Goal: Task Accomplishment & Management: Manage account settings

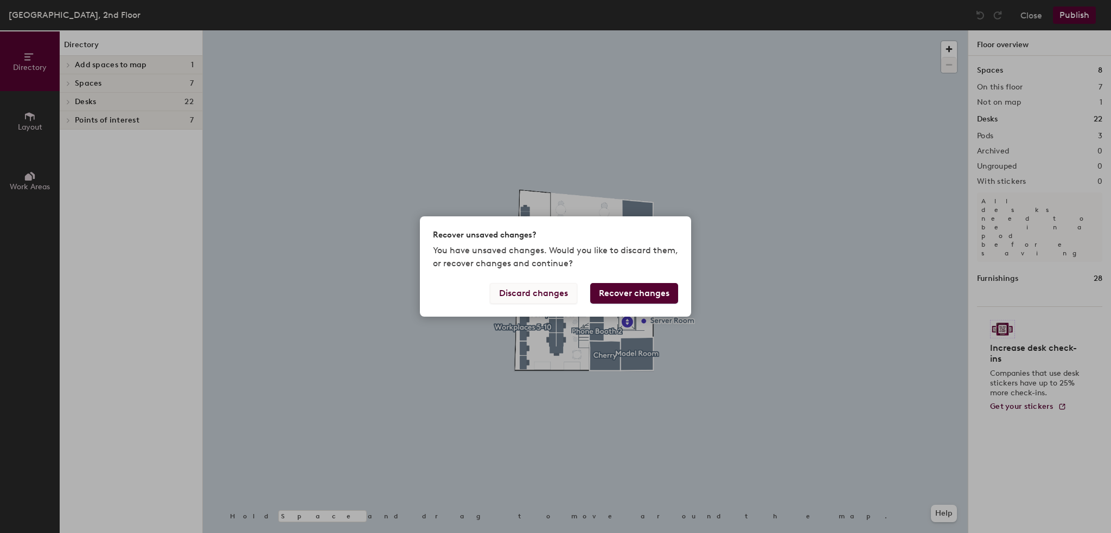
click at [533, 293] on button "Discard changes" at bounding box center [533, 293] width 87 height 21
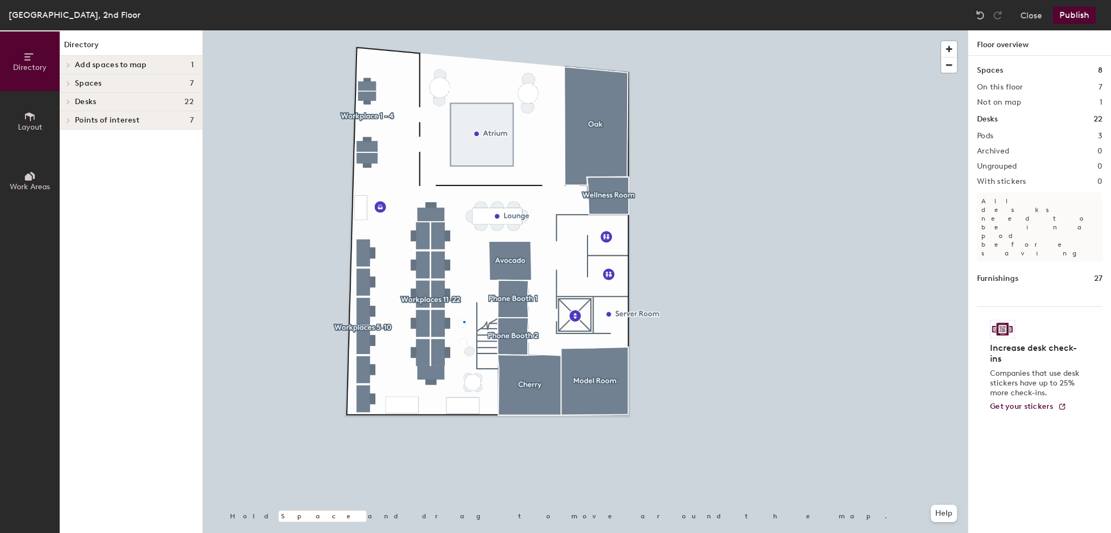
click at [463, 30] on div at bounding box center [585, 30] width 765 height 0
click at [465, 30] on div at bounding box center [585, 30] width 765 height 0
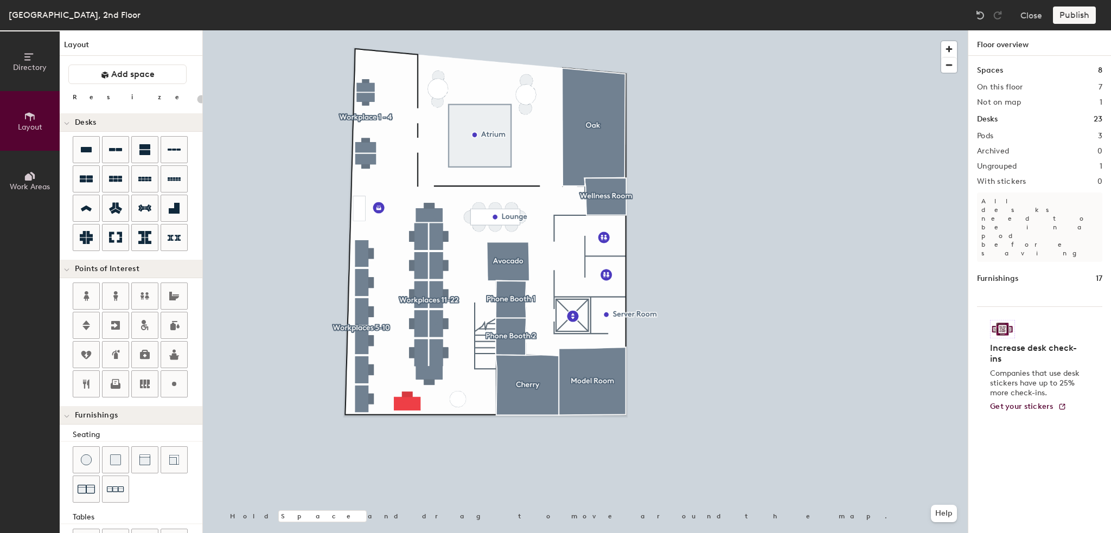
scroll to position [130, 0]
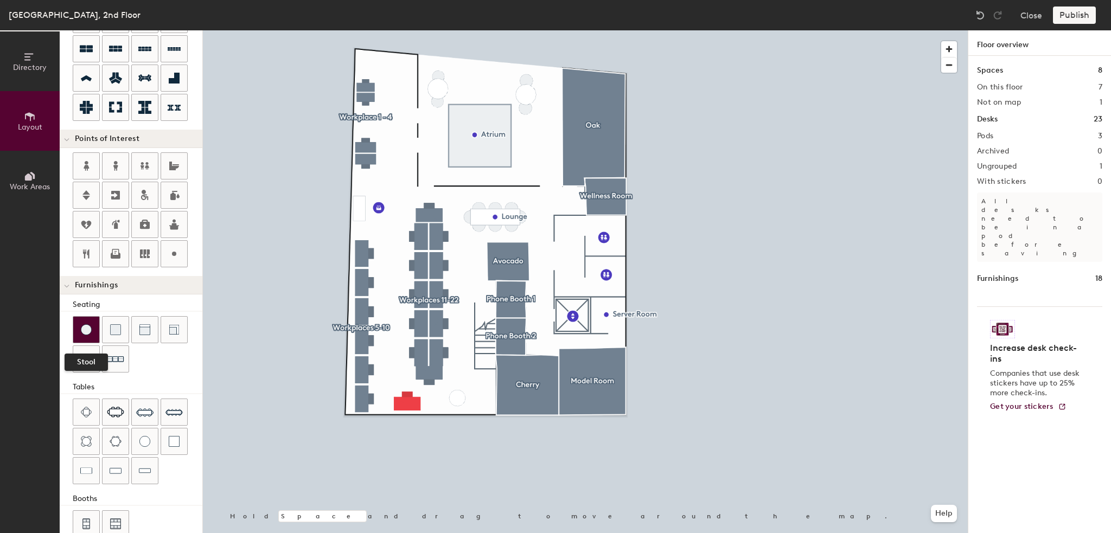
click at [91, 324] on div at bounding box center [86, 330] width 26 height 26
click at [82, 326] on img at bounding box center [86, 330] width 11 height 11
click at [84, 330] on img at bounding box center [86, 330] width 11 height 11
click at [94, 327] on div at bounding box center [86, 330] width 26 height 26
click at [96, 320] on div at bounding box center [86, 330] width 26 height 26
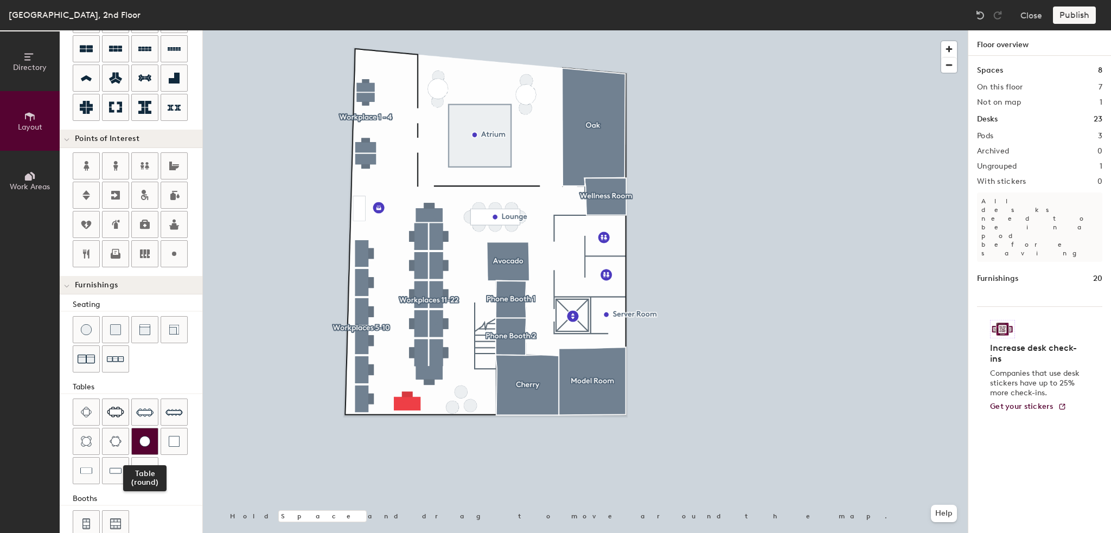
click at [139, 431] on div at bounding box center [145, 442] width 26 height 26
type input "20"
click at [1088, 16] on div "Publish" at bounding box center [1077, 15] width 49 height 17
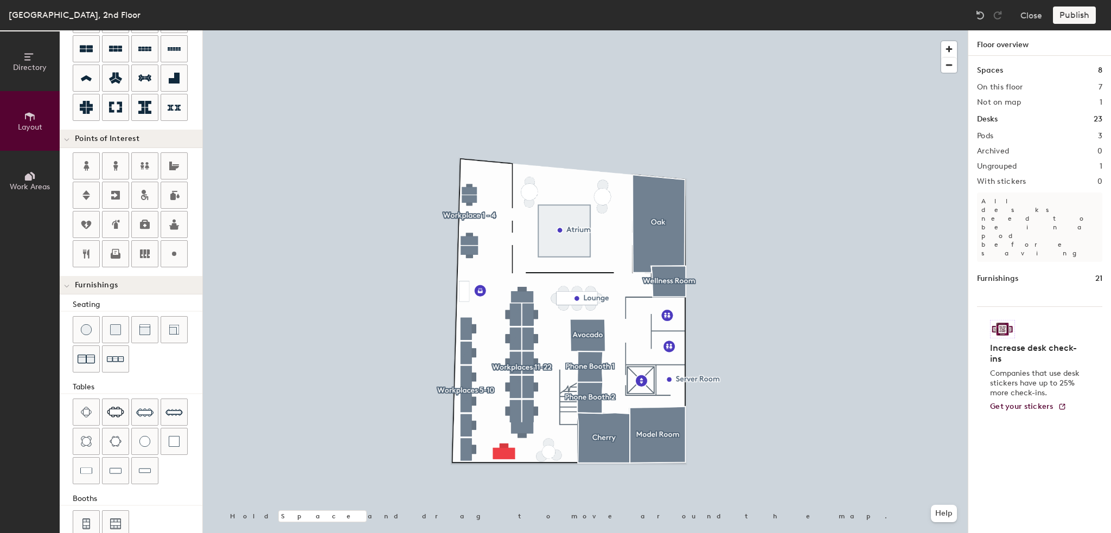
click at [1068, 15] on div "Publish" at bounding box center [1077, 15] width 49 height 17
click at [1037, 16] on button "Close" at bounding box center [1032, 15] width 22 height 17
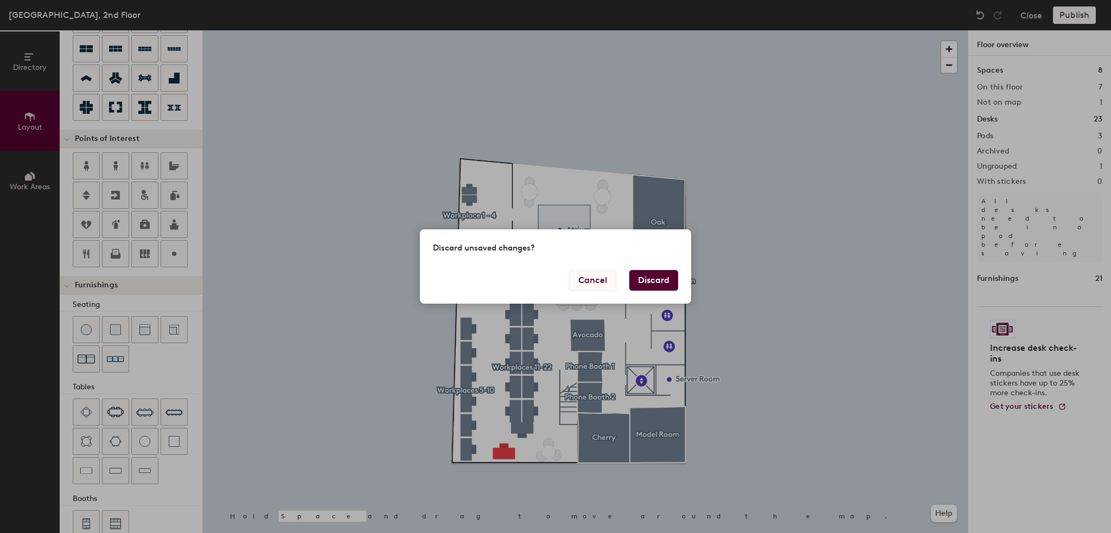
click at [597, 284] on button "Cancel" at bounding box center [592, 280] width 47 height 21
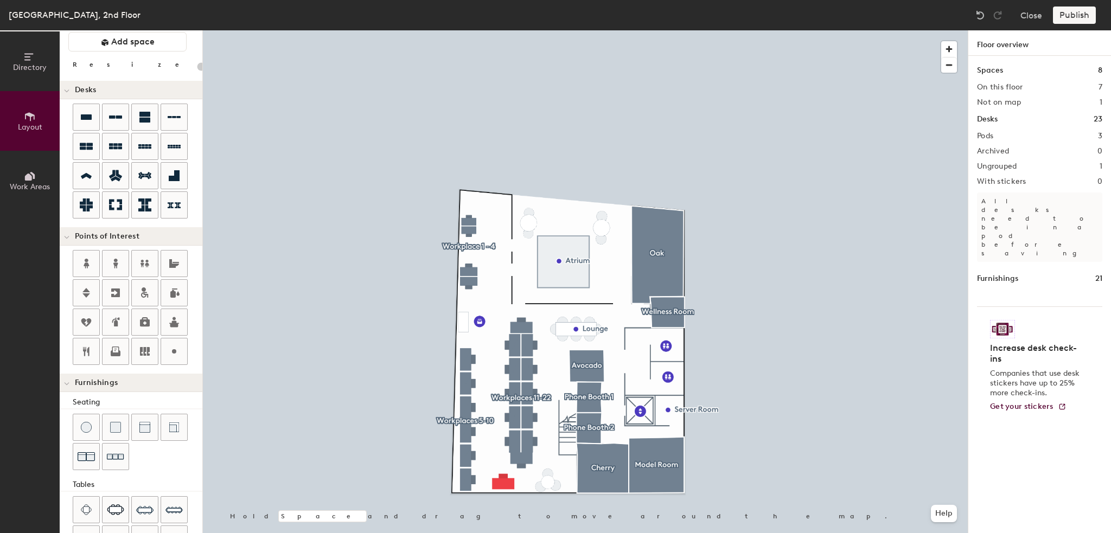
scroll to position [0, 0]
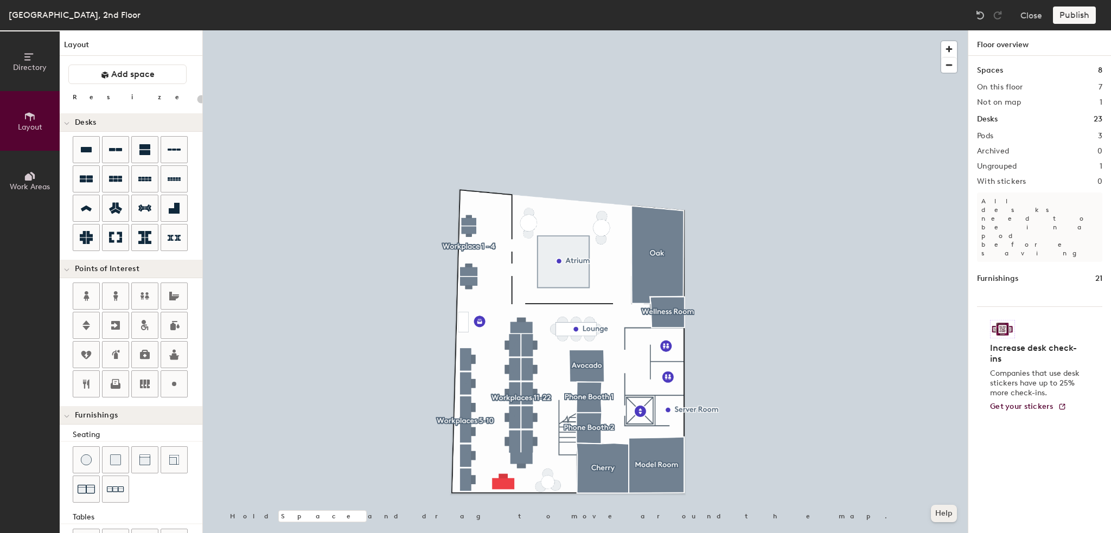
click at [942, 514] on button "Help" at bounding box center [944, 513] width 26 height 17
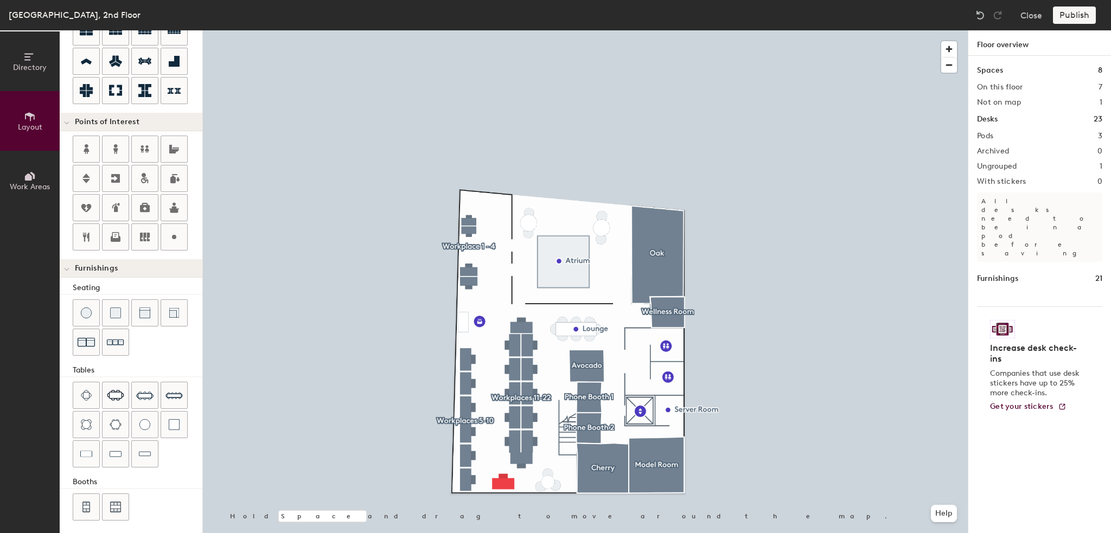
scroll to position [148, 0]
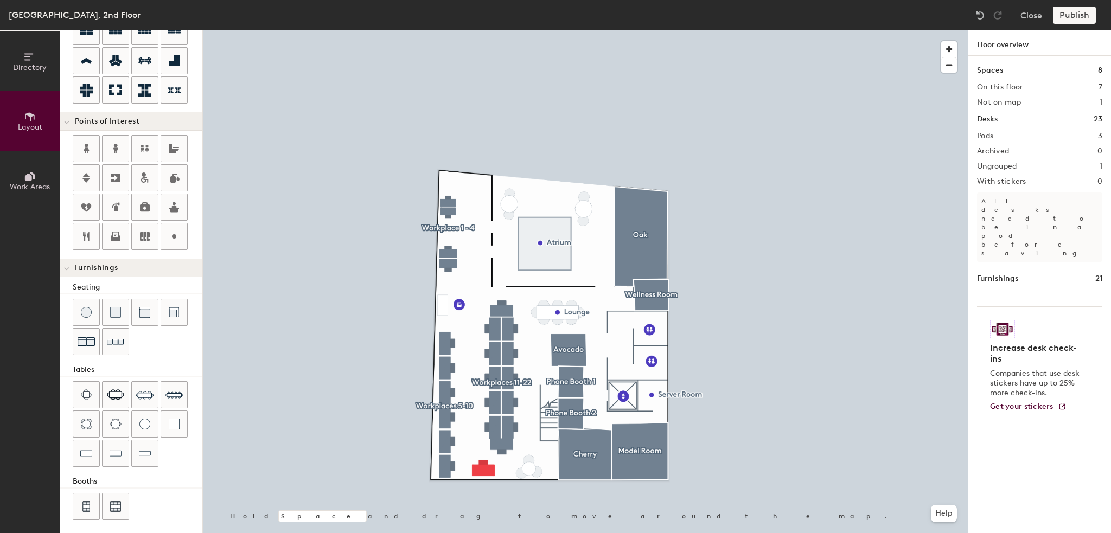
click at [1075, 14] on div "Publish" at bounding box center [1077, 15] width 49 height 17
click at [35, 58] on icon at bounding box center [30, 57] width 12 height 12
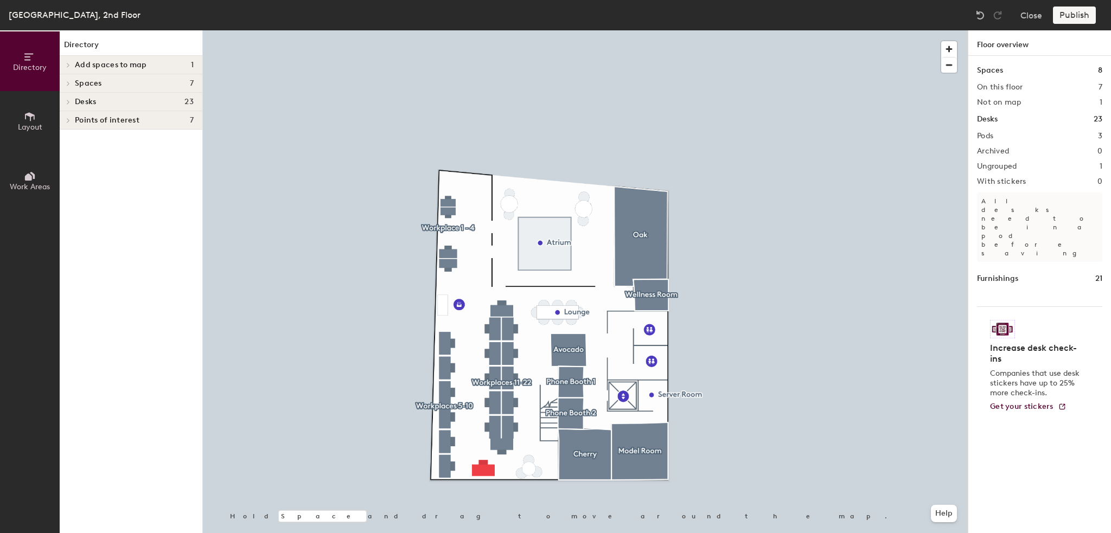
scroll to position [0, 0]
click at [115, 99] on h4 "Desks 23" at bounding box center [134, 102] width 119 height 9
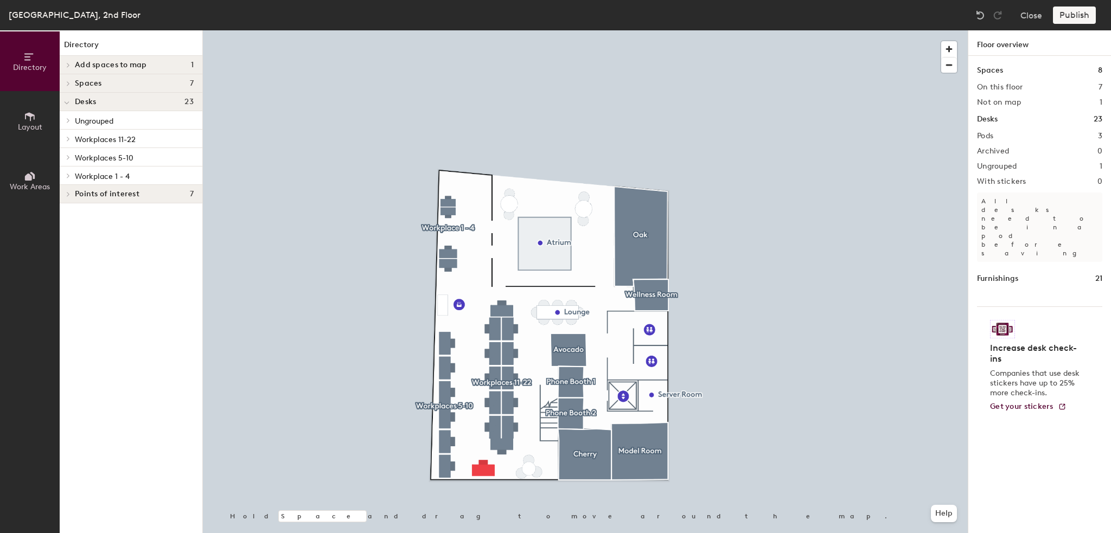
click at [96, 119] on span "Ungrouped" at bounding box center [94, 121] width 39 height 9
click at [120, 142] on p "Unnamed desk" at bounding box center [101, 138] width 53 height 12
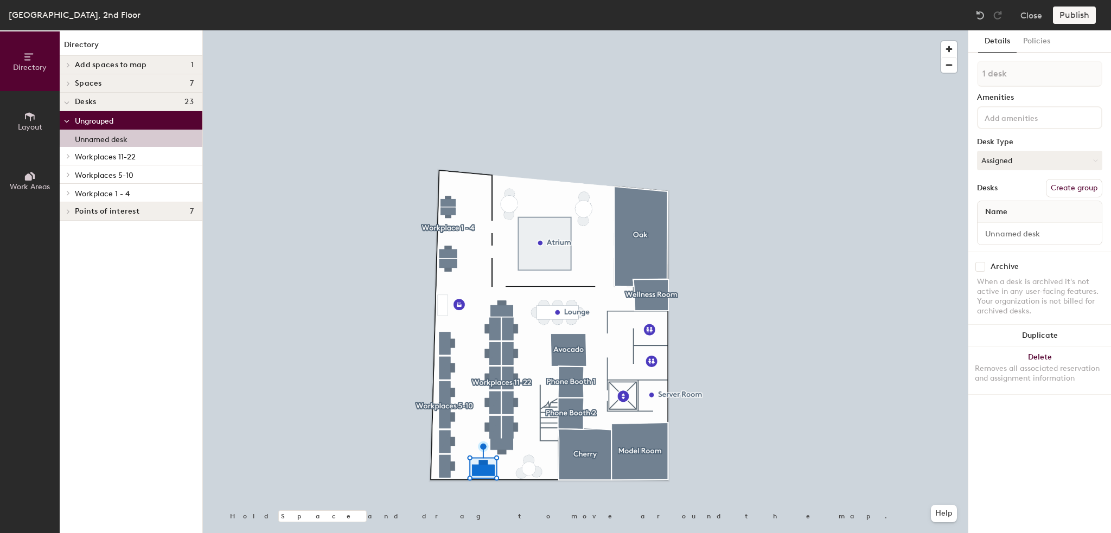
click at [34, 123] on span "Layout" at bounding box center [30, 127] width 24 height 9
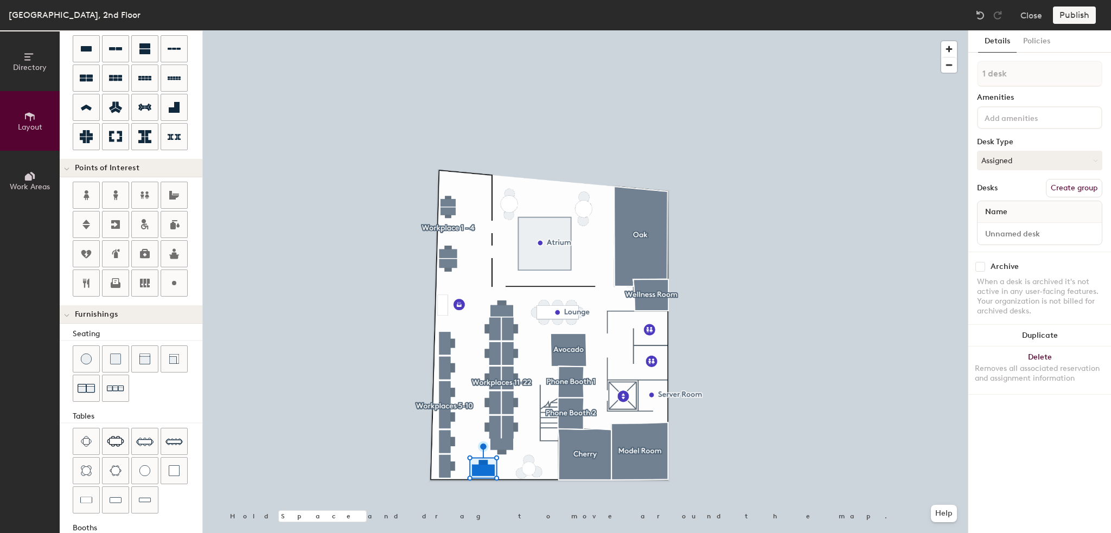
scroll to position [148, 0]
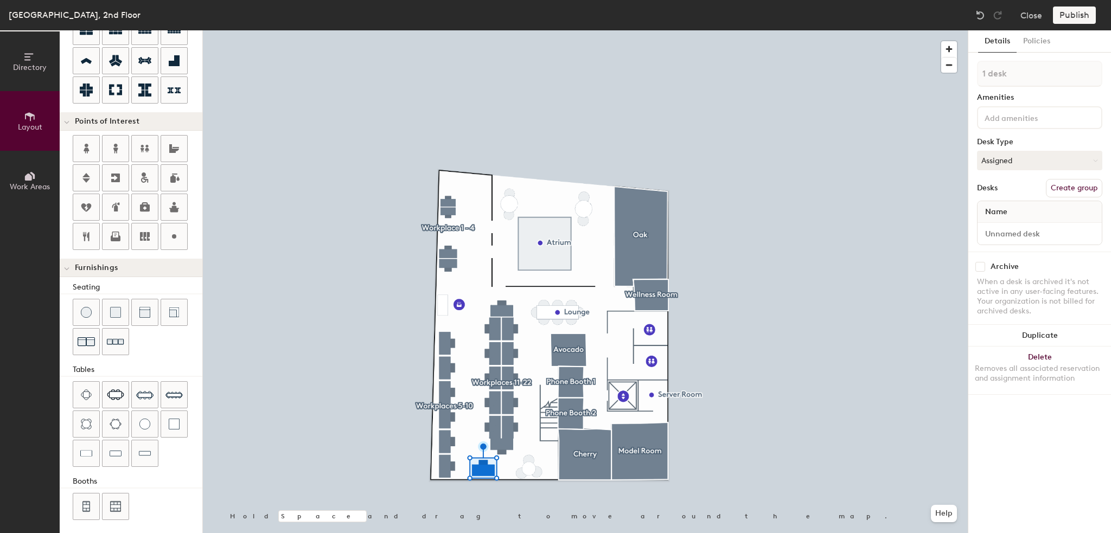
click at [15, 82] on button "Directory" at bounding box center [30, 61] width 60 height 60
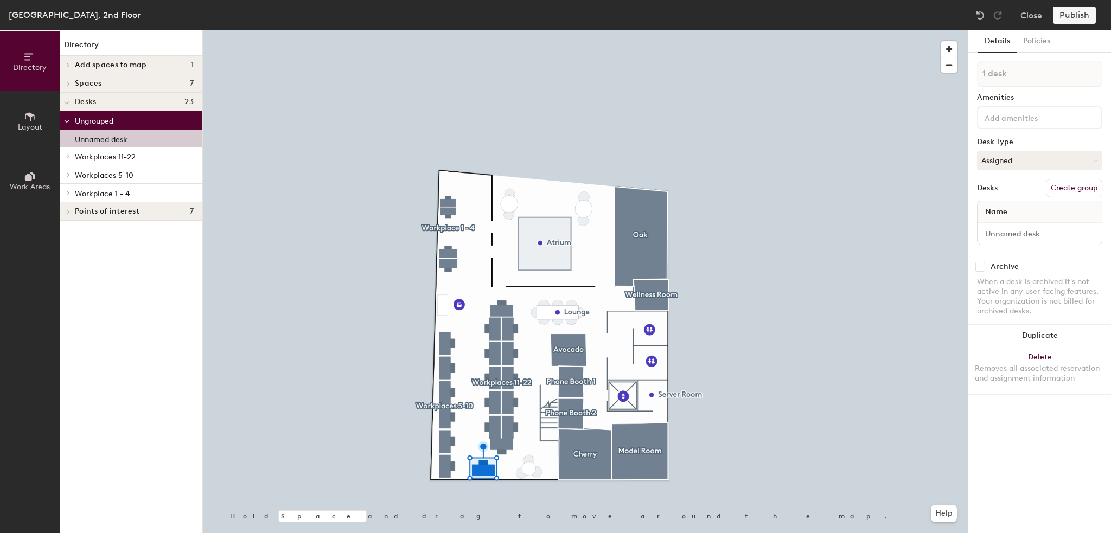
scroll to position [0, 0]
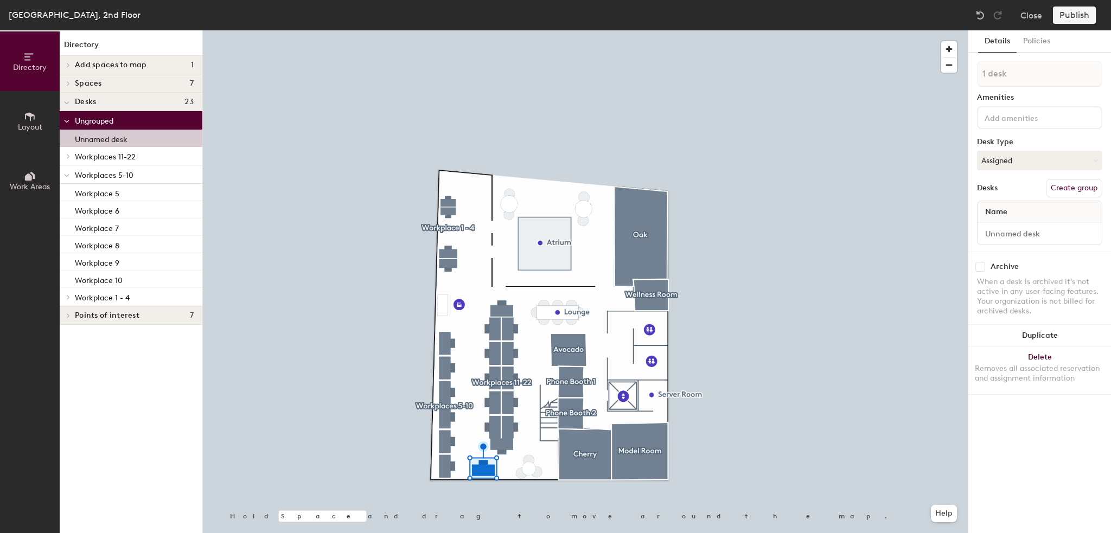
click at [1062, 188] on button "Create group" at bounding box center [1074, 188] width 56 height 18
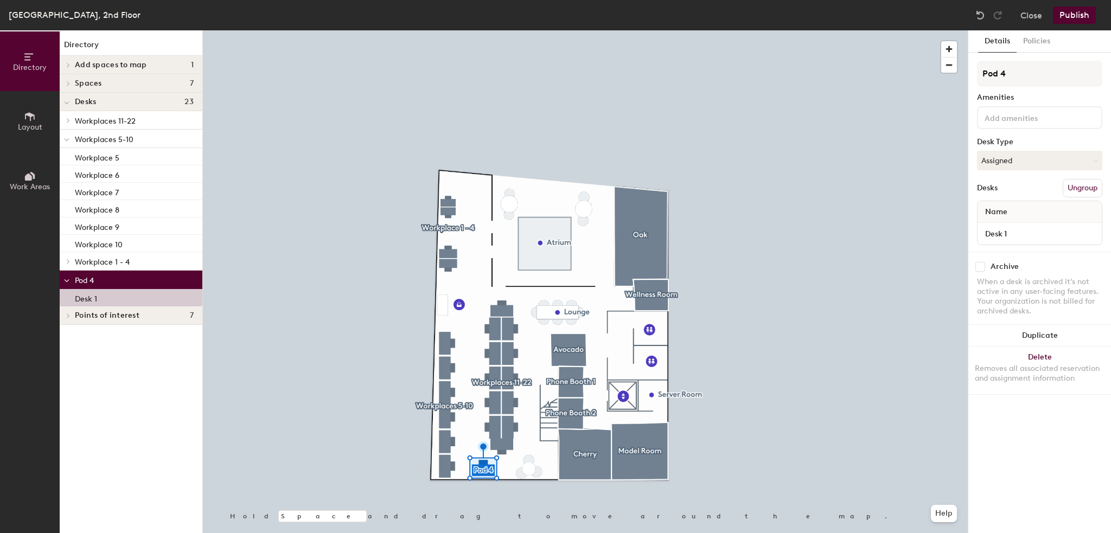
click at [1075, 18] on button "Publish" at bounding box center [1074, 15] width 43 height 17
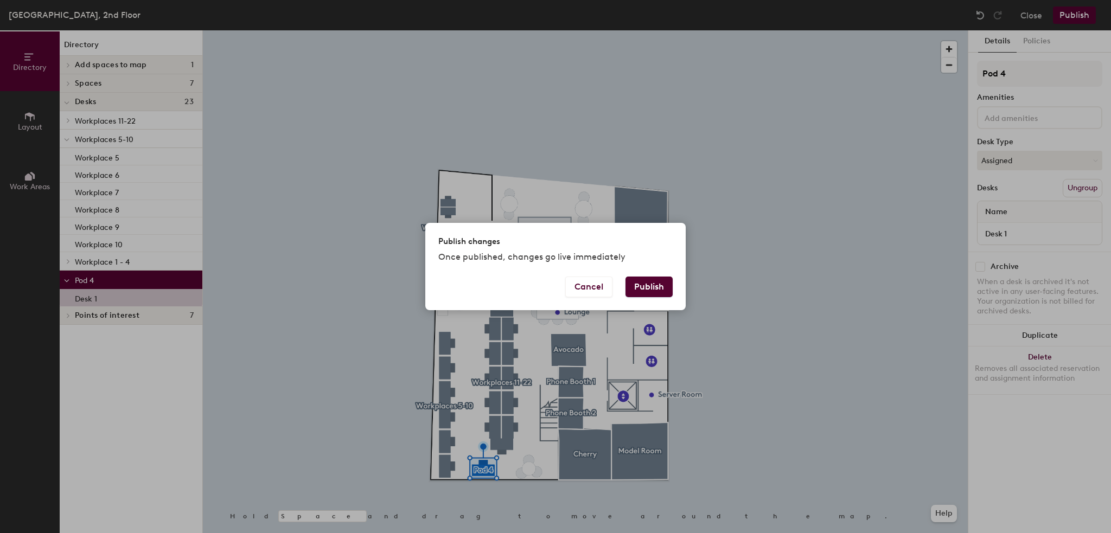
click at [639, 287] on button "Publish" at bounding box center [649, 287] width 47 height 21
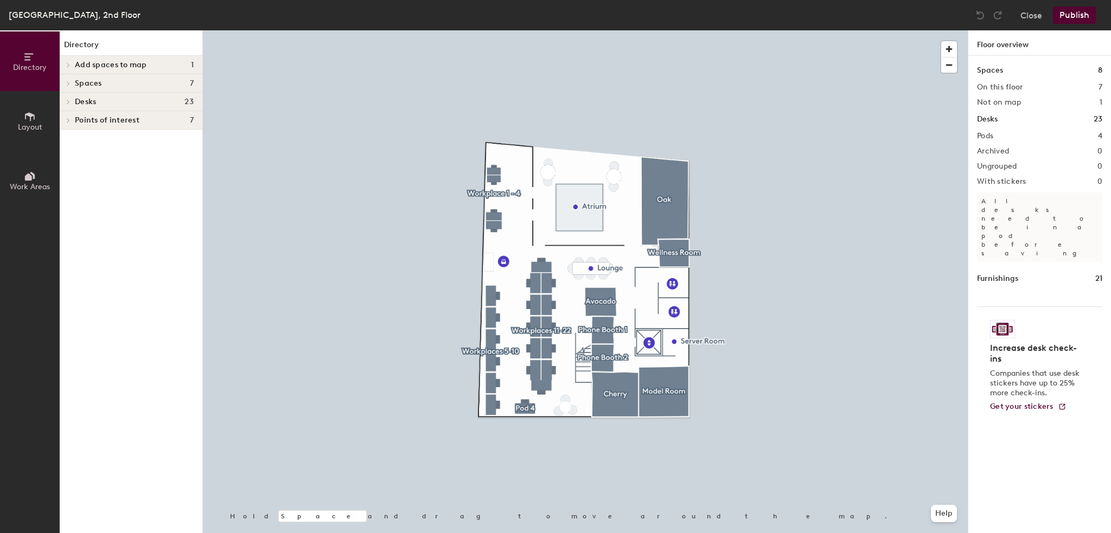
click at [29, 125] on span "Layout" at bounding box center [30, 127] width 24 height 9
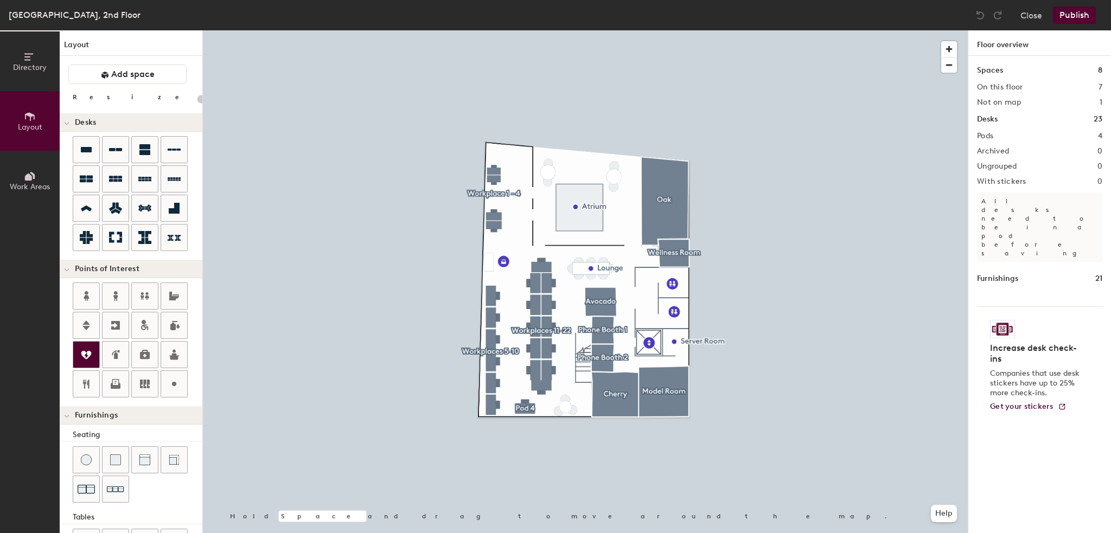
click at [91, 357] on icon at bounding box center [86, 354] width 13 height 13
click at [143, 350] on icon at bounding box center [144, 354] width 13 height 13
click at [1065, 16] on button "Publish" at bounding box center [1074, 15] width 43 height 17
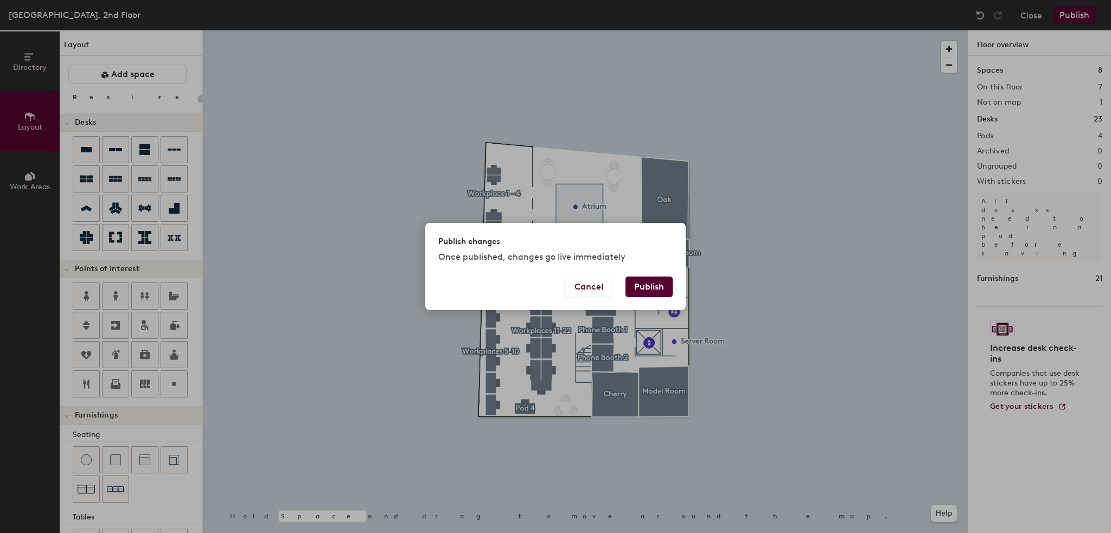
click at [640, 290] on button "Publish" at bounding box center [649, 287] width 47 height 21
type input "20"
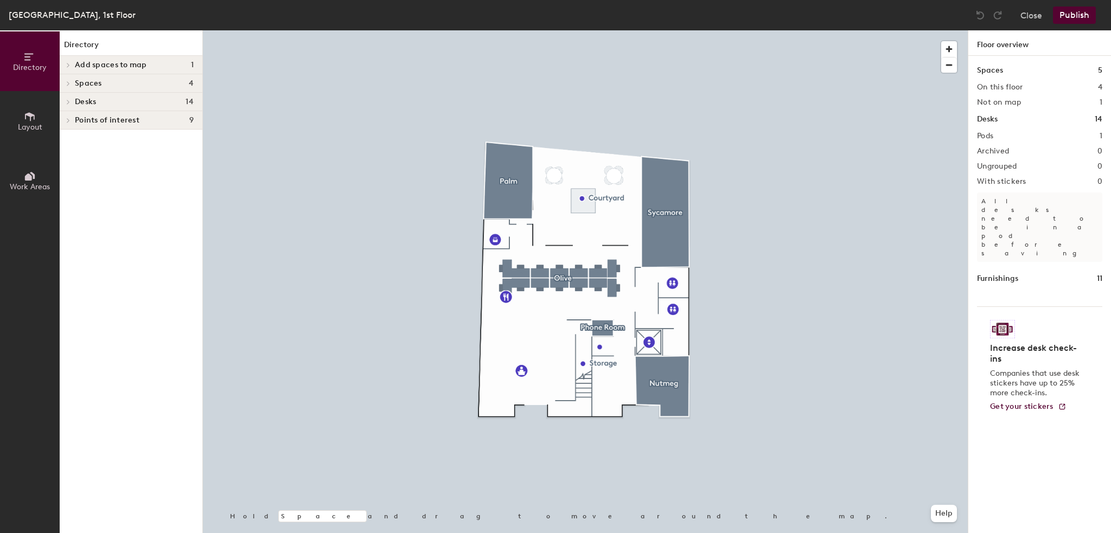
click at [25, 115] on icon at bounding box center [30, 116] width 10 height 9
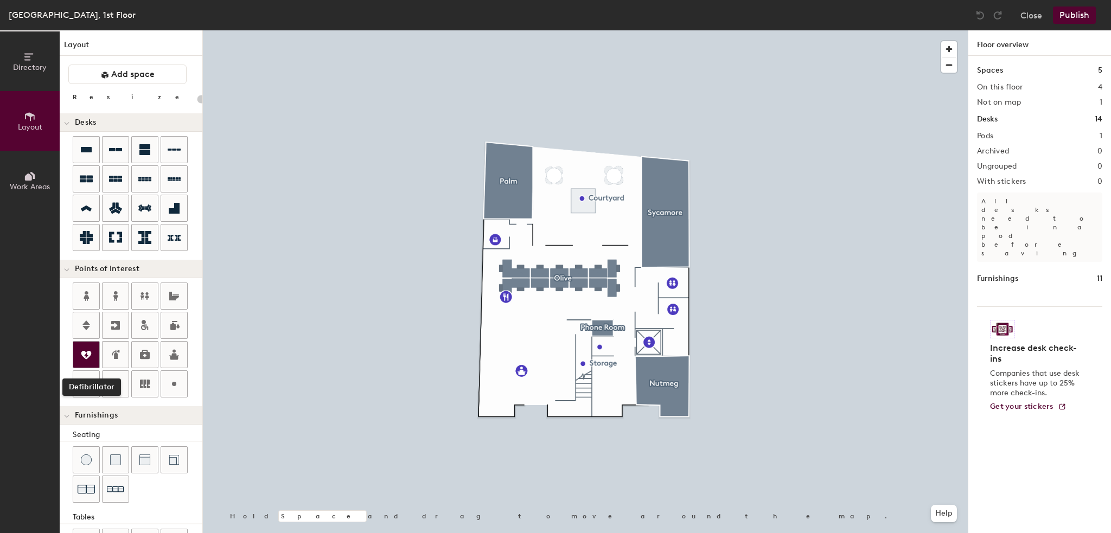
click at [87, 355] on icon at bounding box center [86, 355] width 10 height 8
click at [145, 361] on div at bounding box center [145, 355] width 26 height 26
click at [557, 397] on span "Delete" at bounding box center [559, 395] width 38 height 18
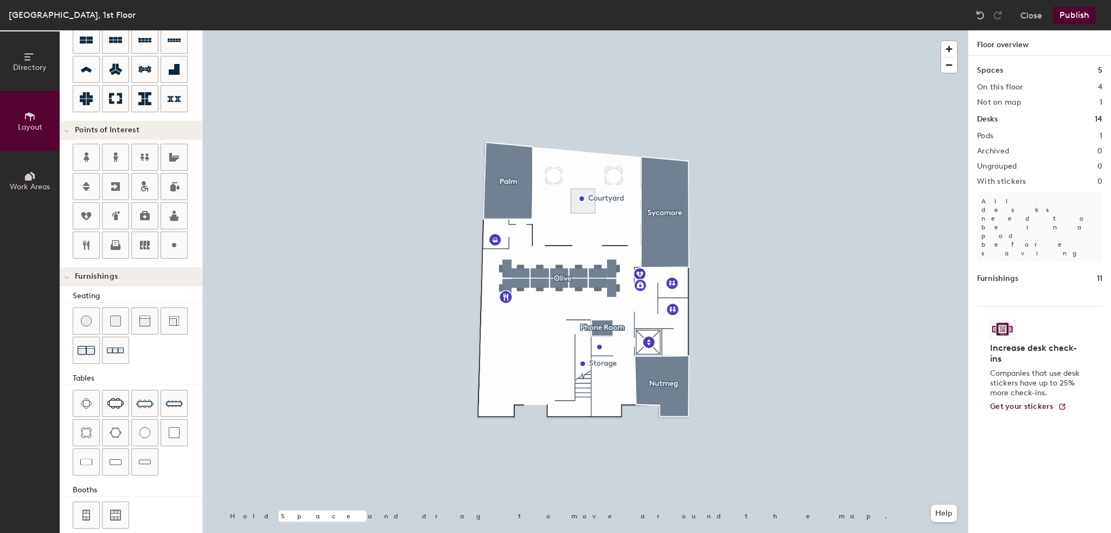
scroll to position [148, 0]
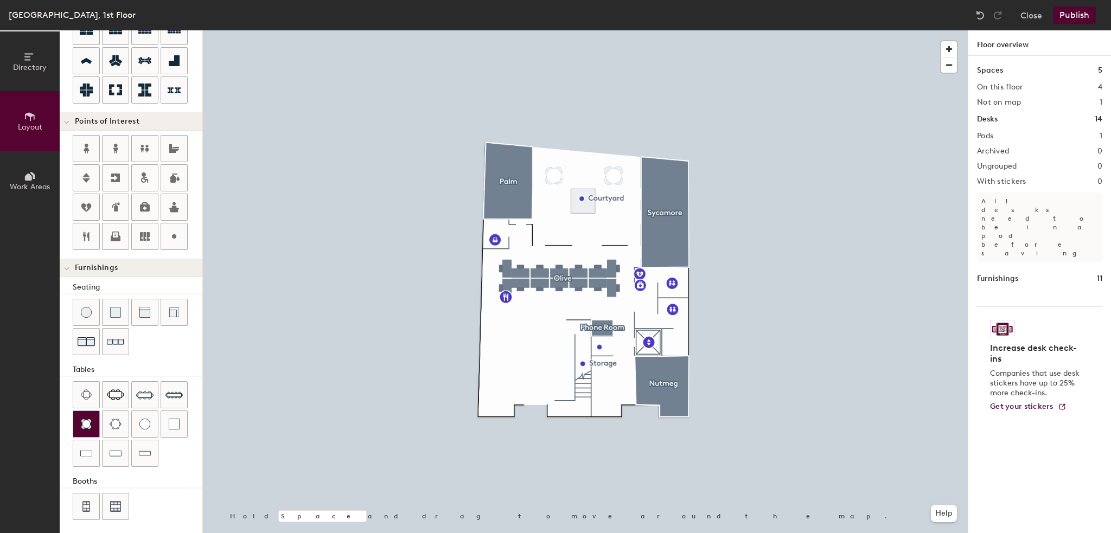
click at [82, 423] on img at bounding box center [86, 424] width 11 height 11
click at [89, 312] on img at bounding box center [86, 312] width 11 height 11
click at [90, 309] on img at bounding box center [86, 312] width 11 height 11
click at [144, 419] on img at bounding box center [144, 424] width 11 height 11
click at [161, 429] on div at bounding box center [174, 424] width 26 height 26
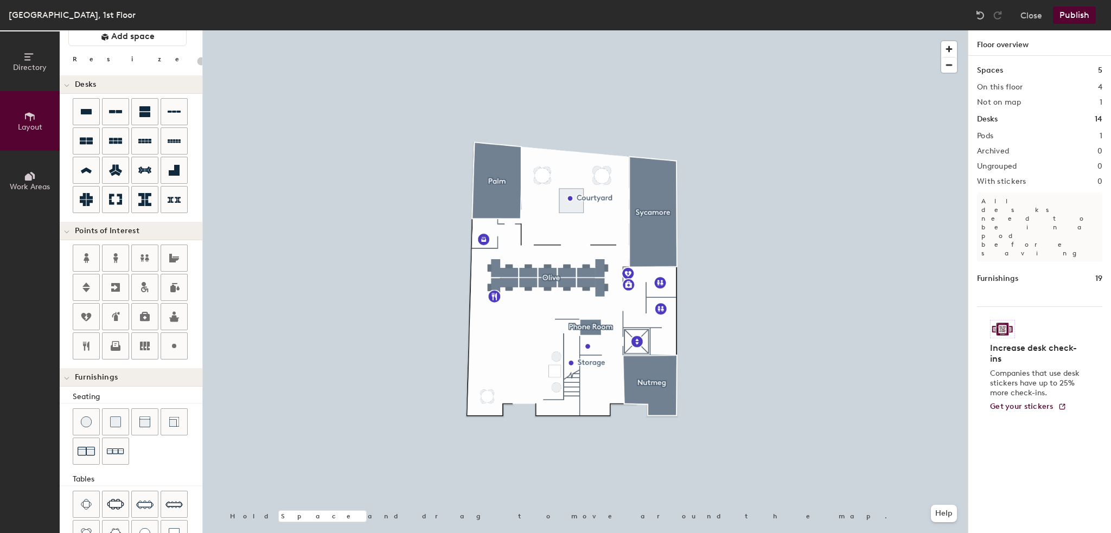
scroll to position [24, 0]
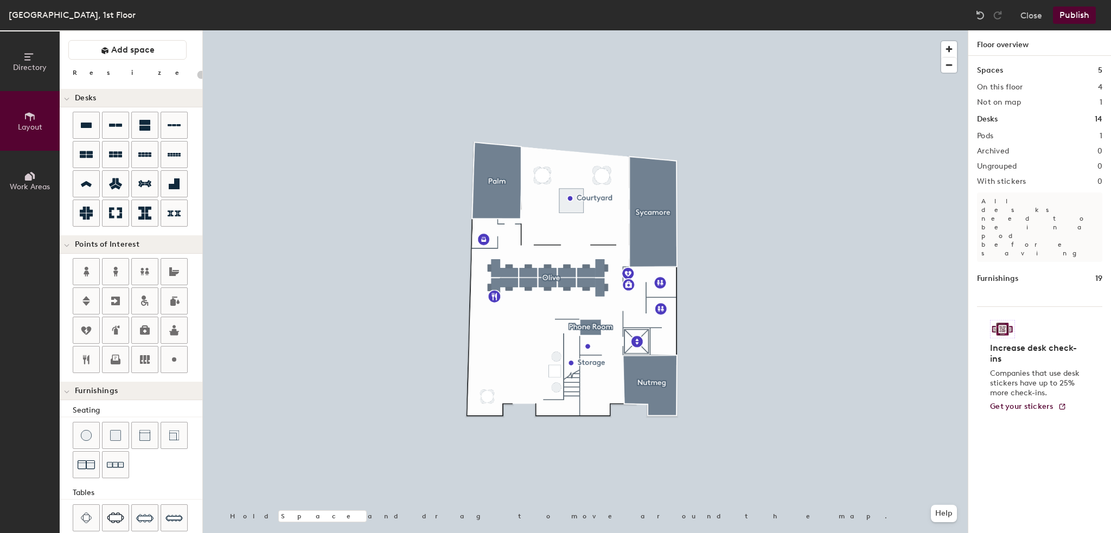
click at [1072, 12] on button "Publish" at bounding box center [1074, 15] width 43 height 17
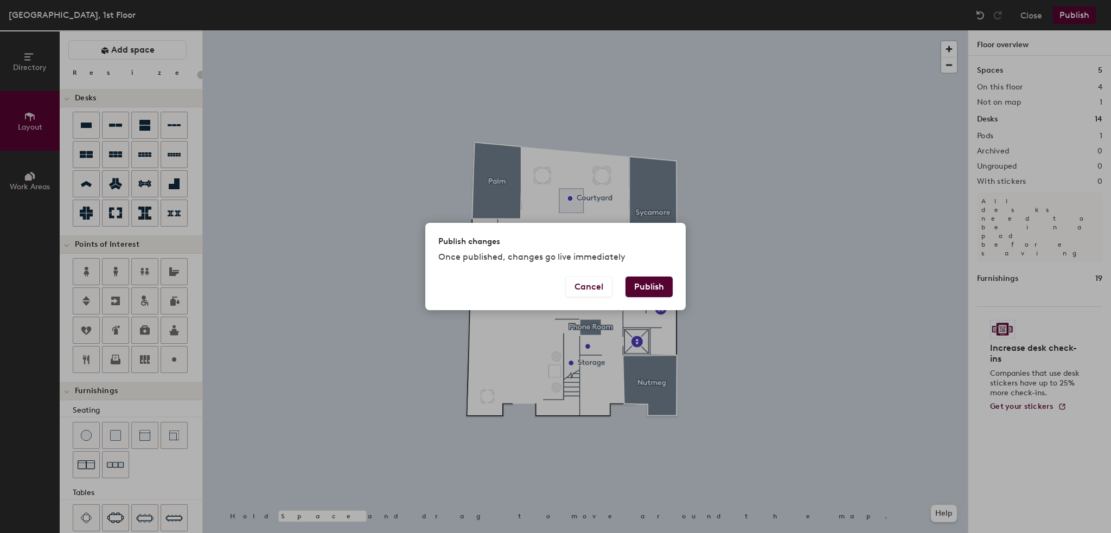
click at [648, 287] on button "Publish" at bounding box center [649, 287] width 47 height 21
type input "20"
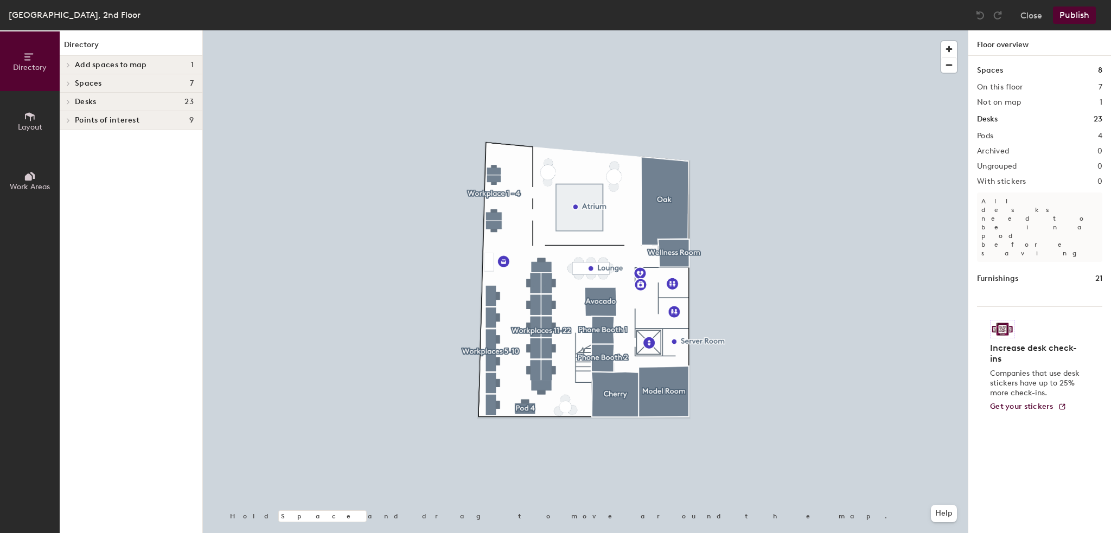
click at [32, 122] on icon at bounding box center [30, 117] width 12 height 12
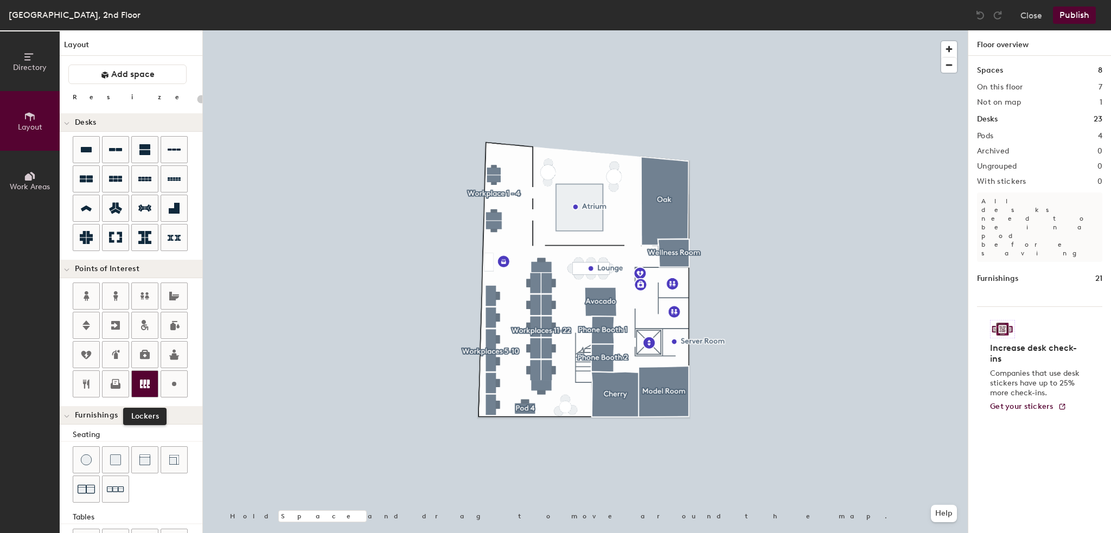
click at [143, 378] on icon at bounding box center [144, 384] width 13 height 13
click at [591, 383] on span "Done" at bounding box center [590, 380] width 32 height 18
type input "20"
click at [601, 290] on span "Edit" at bounding box center [595, 293] width 28 height 18
type input "O"
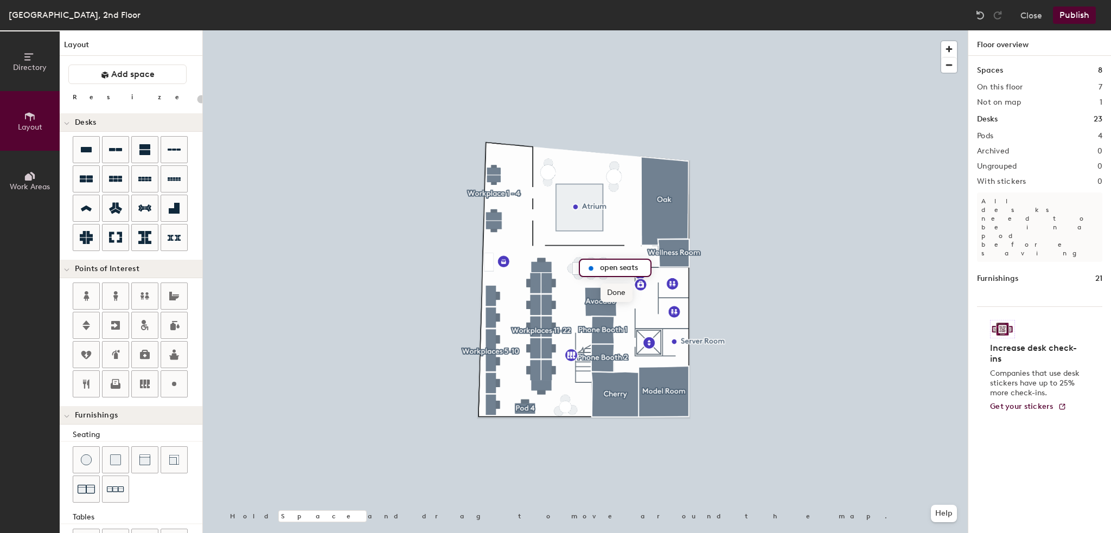
type input "open seats"
click at [983, 17] on img at bounding box center [980, 15] width 11 height 11
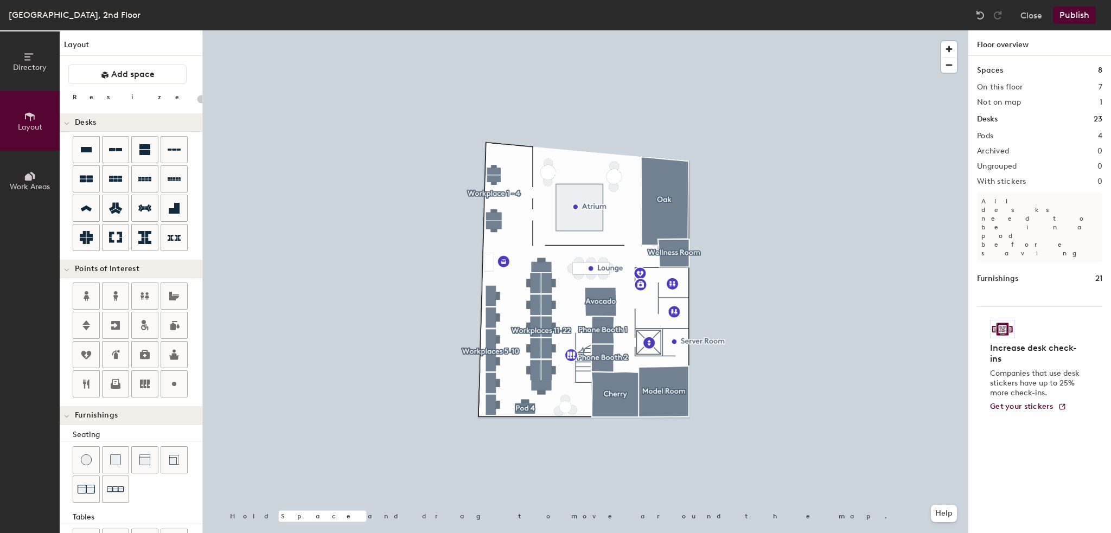
click at [1077, 15] on button "Publish" at bounding box center [1074, 15] width 43 height 17
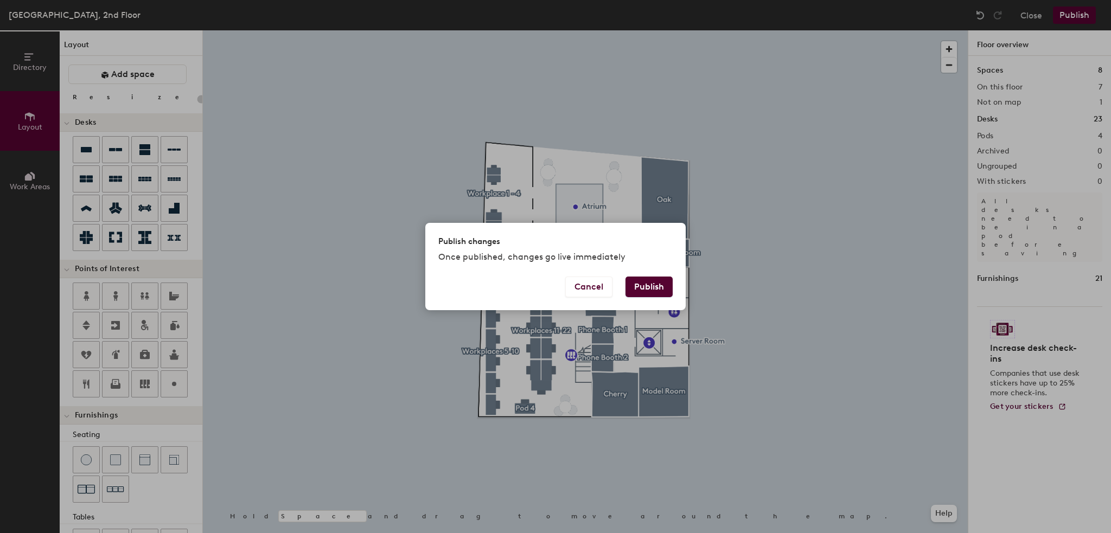
click at [659, 288] on button "Publish" at bounding box center [649, 287] width 47 height 21
type input "20"
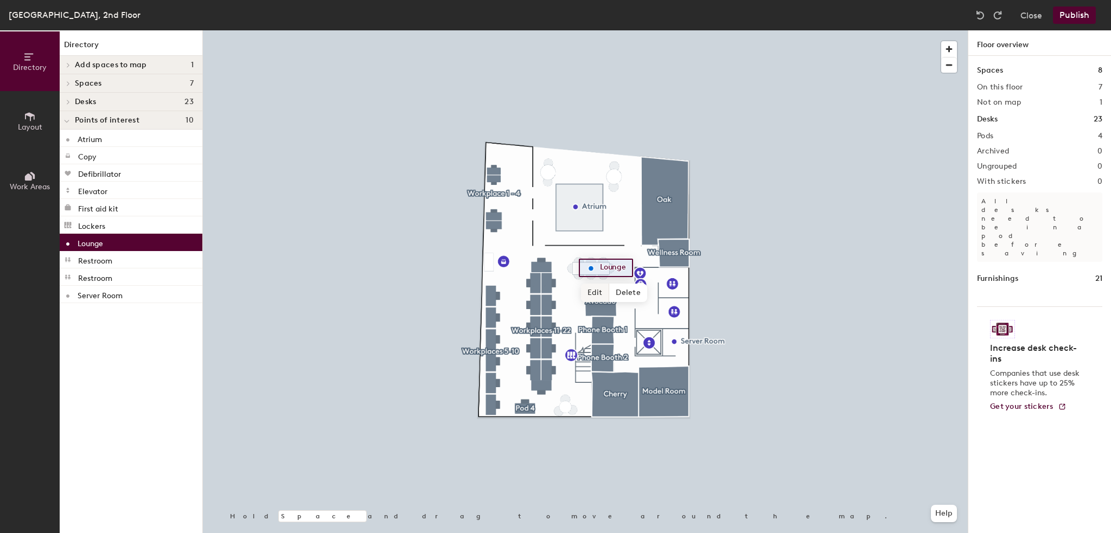
click at [595, 293] on span "Edit" at bounding box center [595, 293] width 28 height 18
type input "open seating"
click at [617, 295] on span "Done" at bounding box center [622, 293] width 32 height 18
click at [1083, 17] on button "Publish" at bounding box center [1074, 15] width 43 height 17
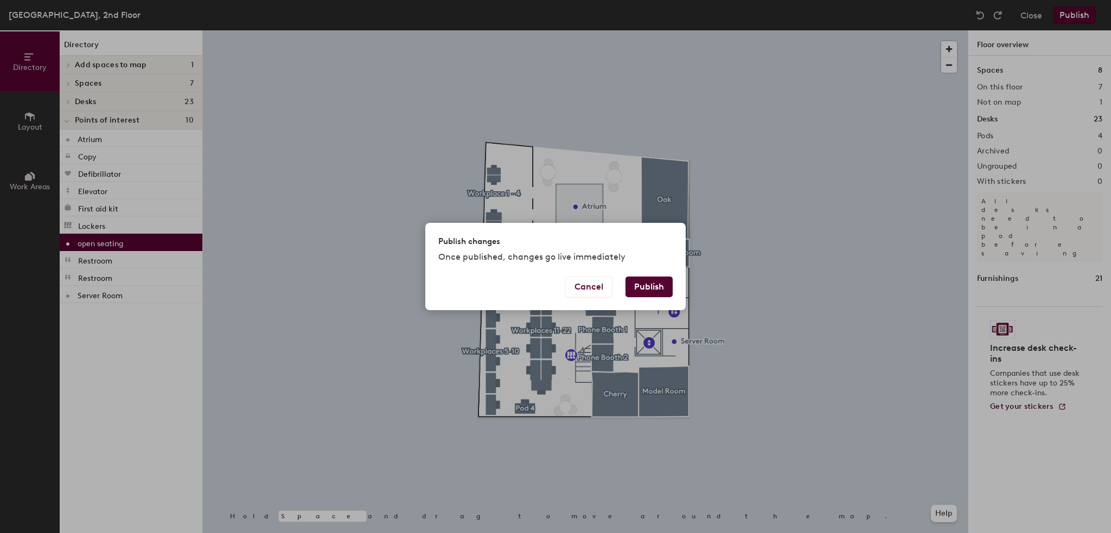
click at [657, 285] on button "Publish" at bounding box center [649, 287] width 47 height 21
